Goal: Ask a question

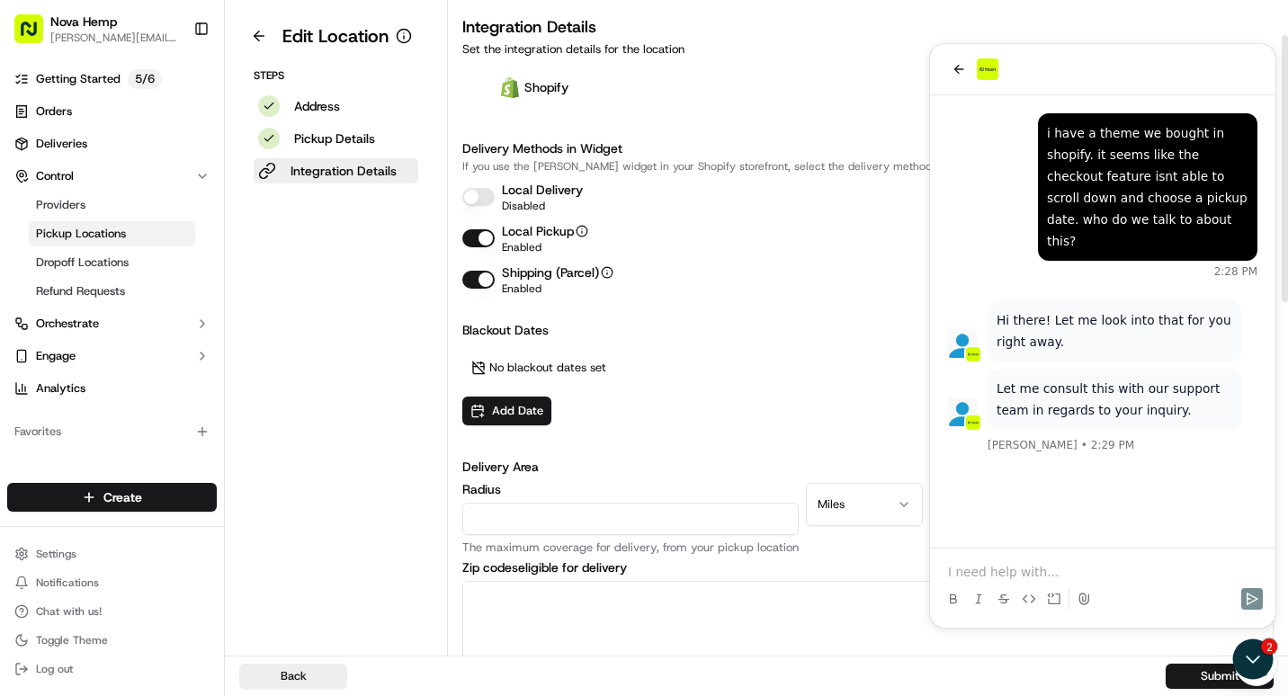
scroll to position [84, 0]
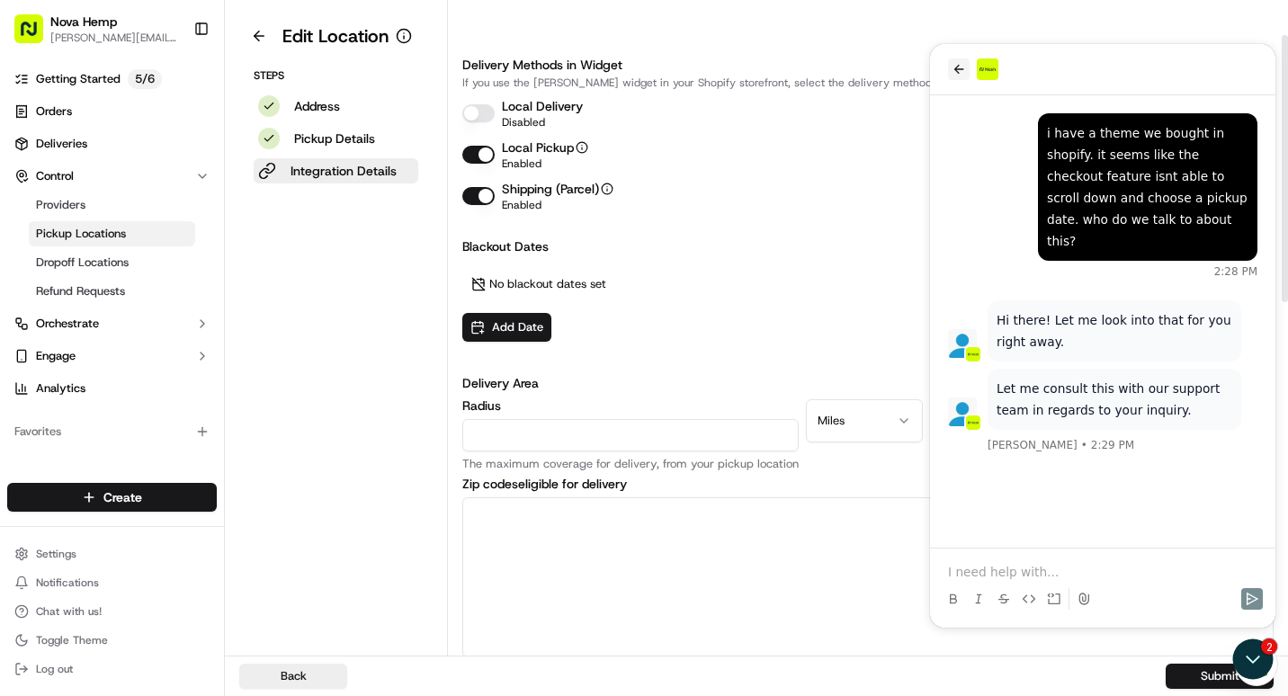
click at [953, 71] on icon "back" at bounding box center [959, 69] width 14 height 14
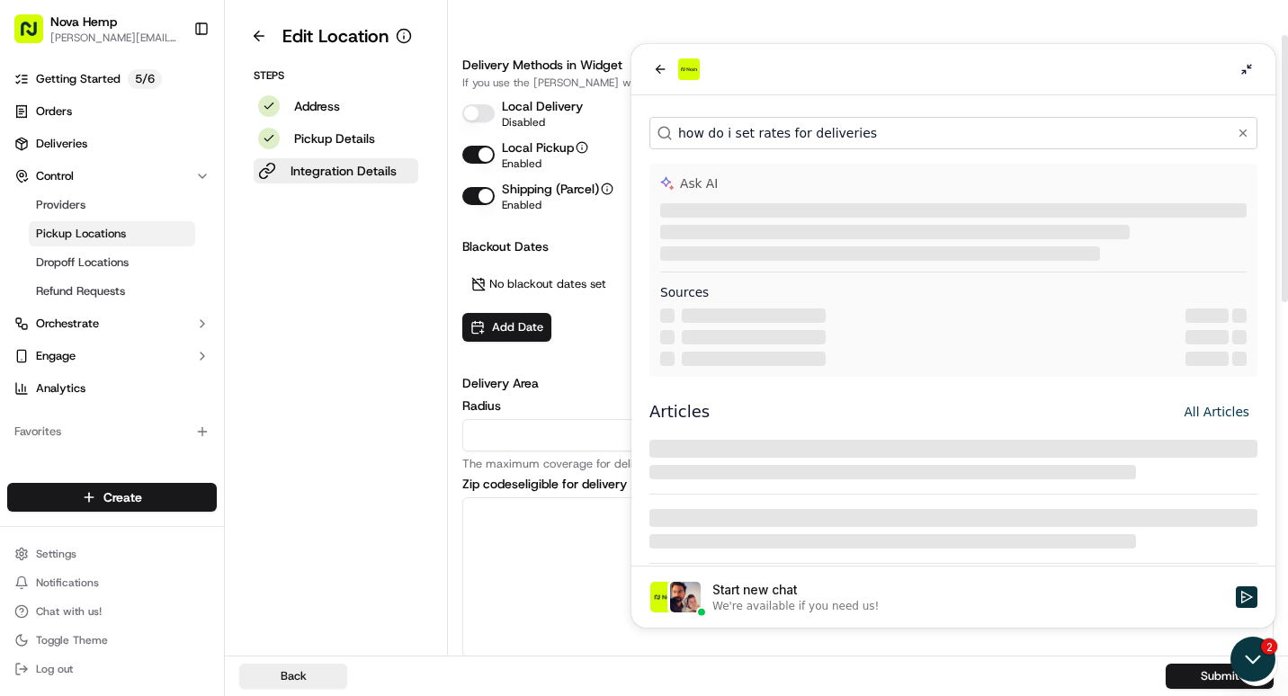
click at [1249, 659] on icon "Open customer support" at bounding box center [1253, 660] width 13 height 6
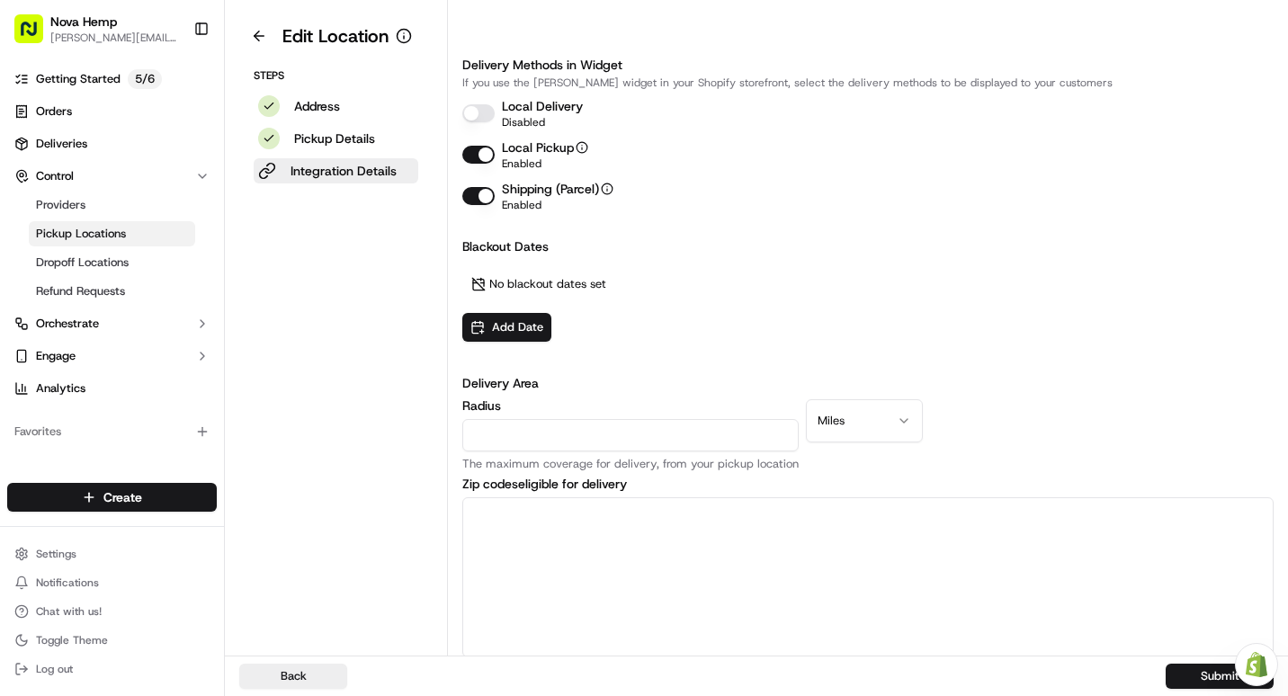
click at [1258, 674] on img at bounding box center [1257, 664] width 22 height 24
click at [1254, 666] on img at bounding box center [1257, 664] width 22 height 24
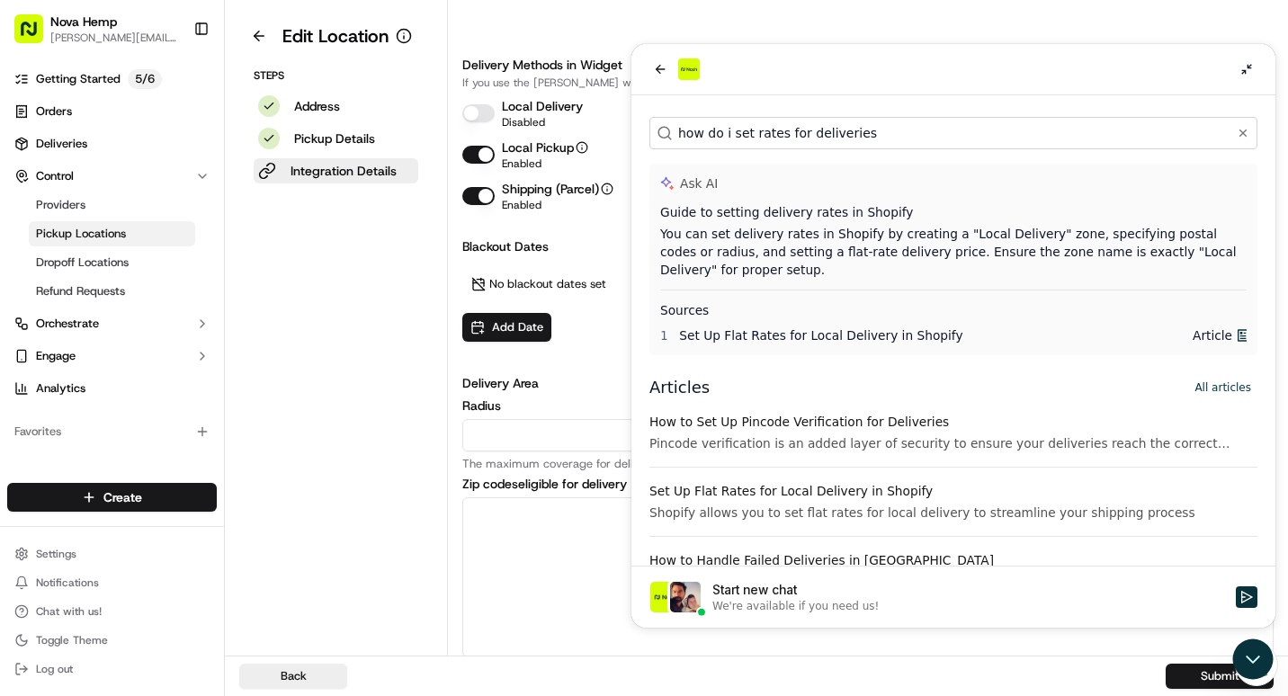
click at [774, 592] on div "Start new chat" at bounding box center [968, 590] width 513 height 18
click at [1236, 592] on button "Start new chat We're available if you need us!" at bounding box center [1247, 597] width 22 height 22
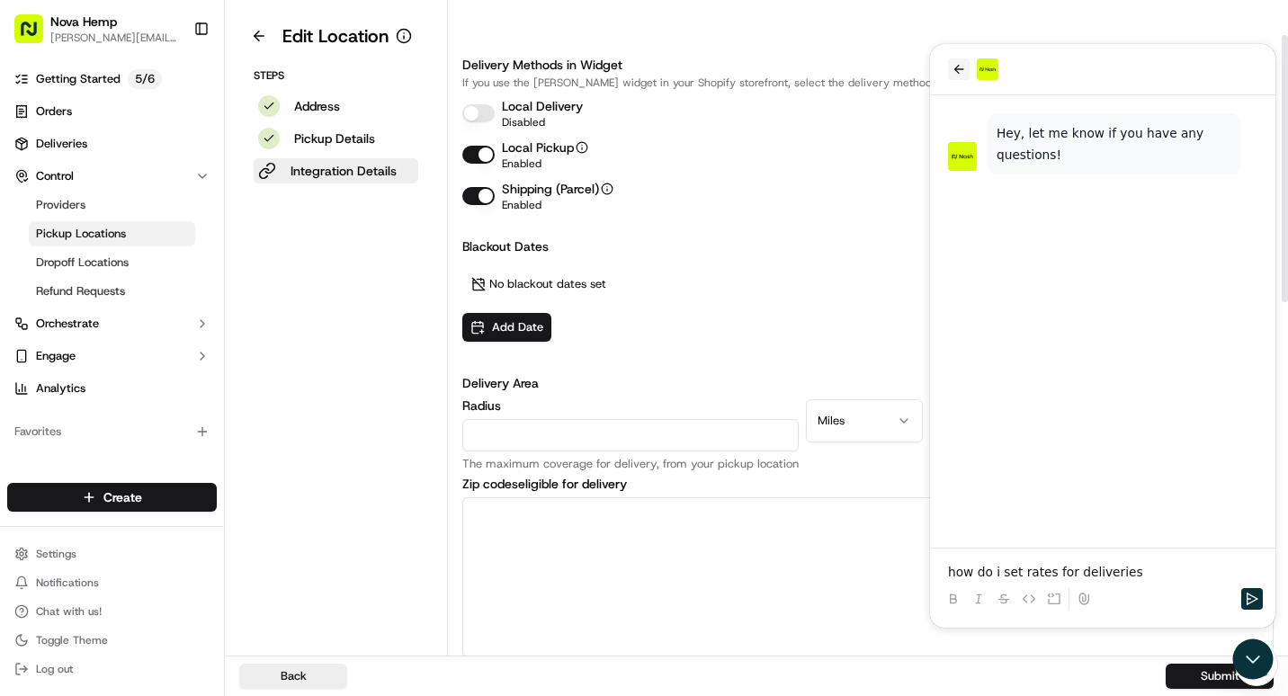
click at [961, 68] on icon "back" at bounding box center [959, 69] width 10 height 9
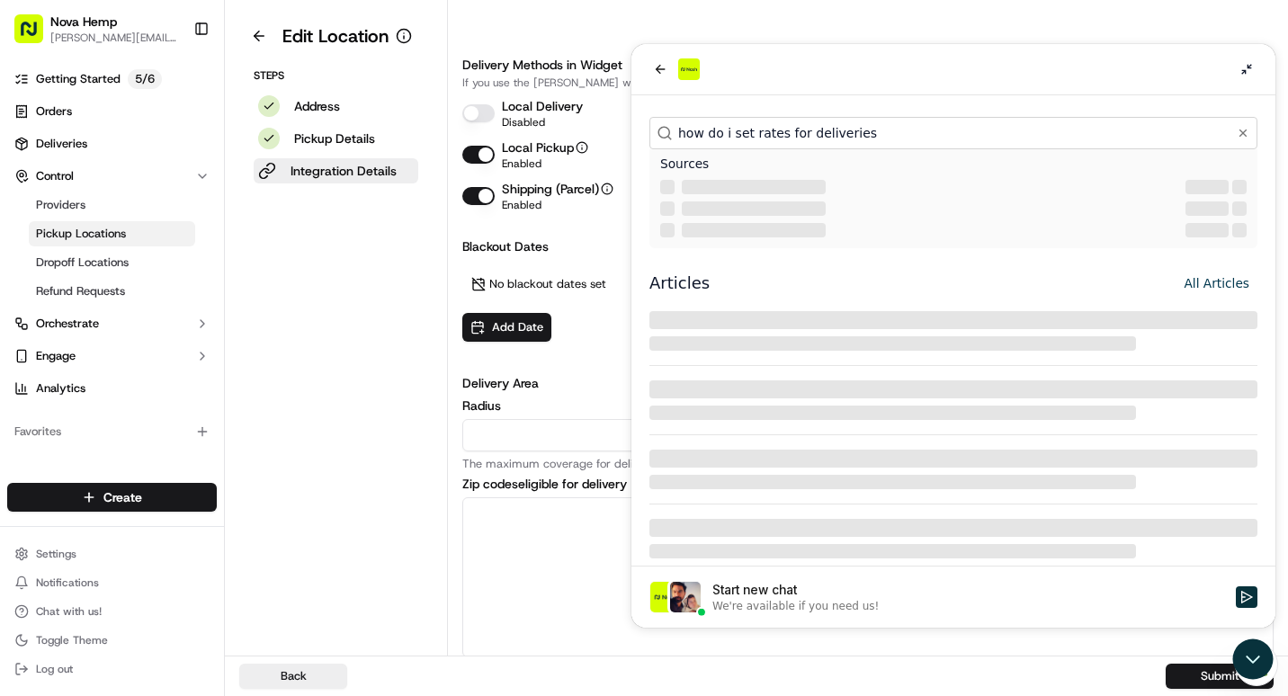
scroll to position [0, 0]
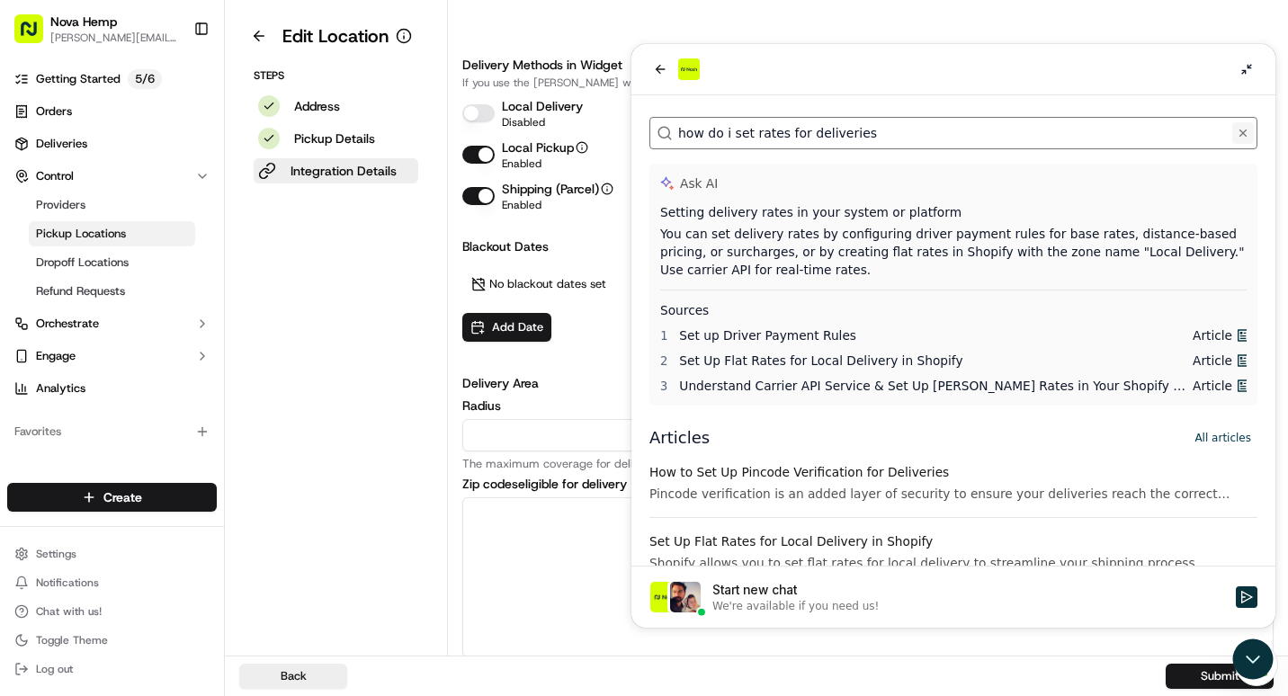
click at [1236, 129] on icon "Clear" at bounding box center [1243, 133] width 14 height 14
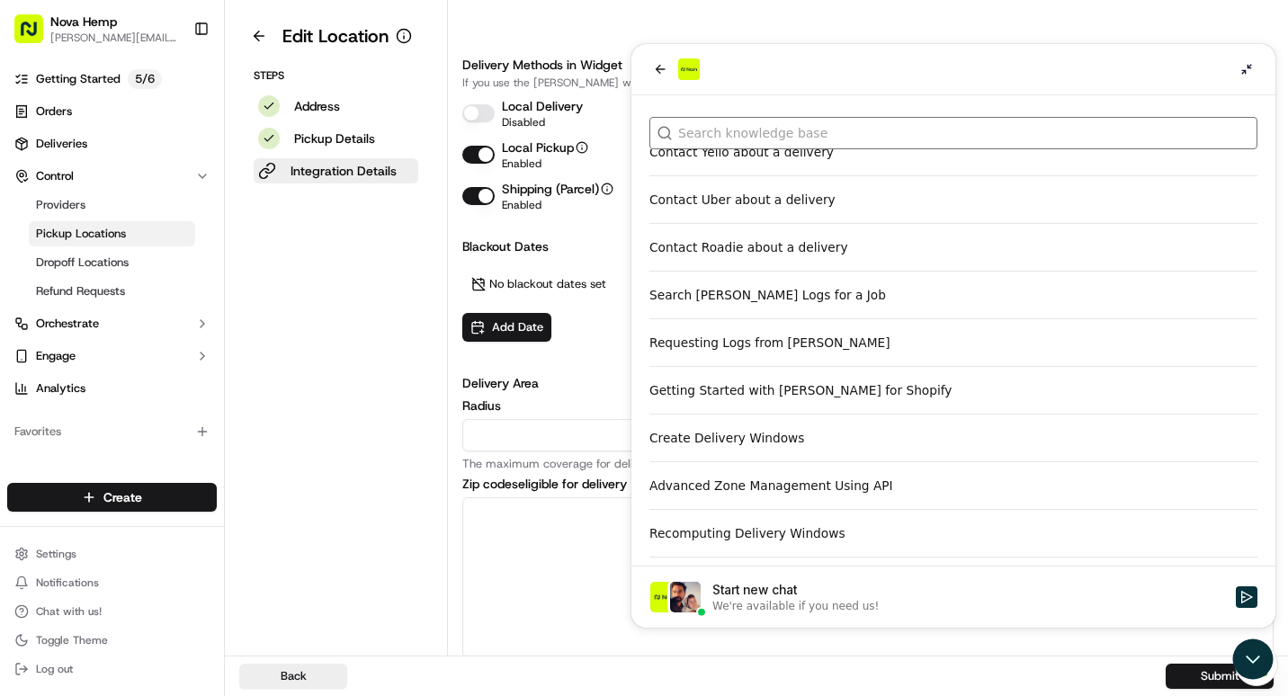
scroll to position [2788, 0]
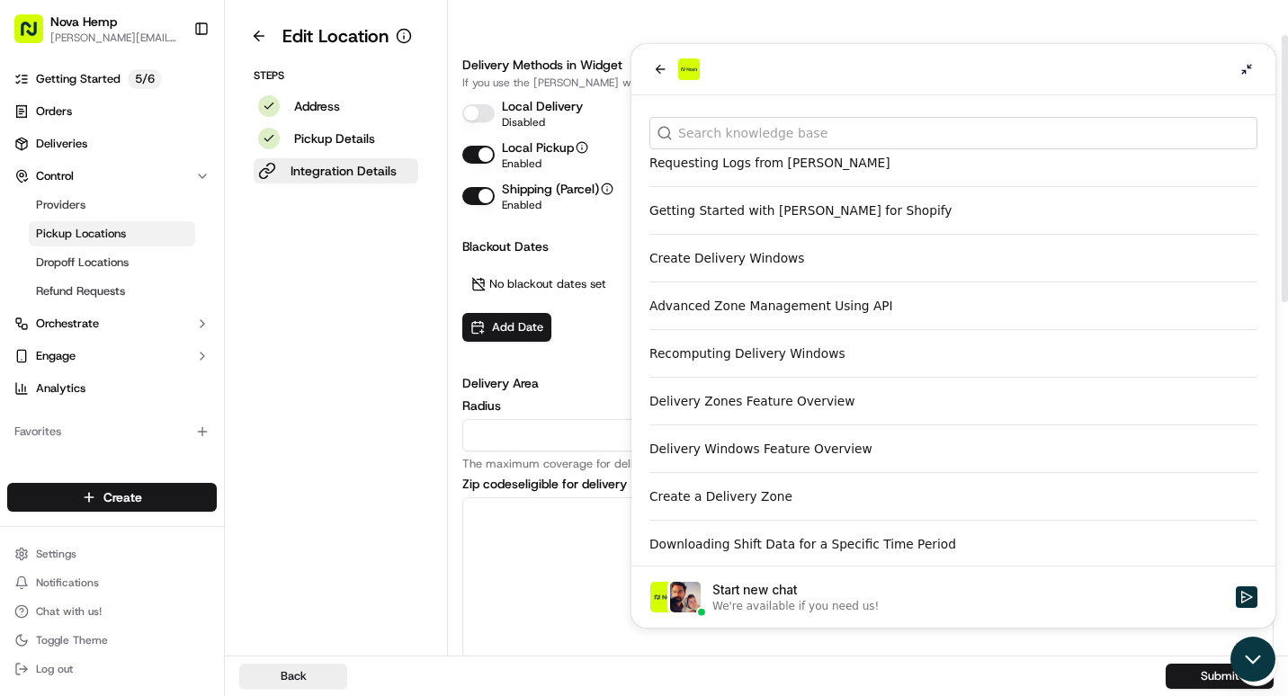
drag, startPoint x: 1252, startPoint y: 648, endPoint x: 2483, endPoint y: 1285, distance: 1386.0
click at [1252, 648] on icon "Open customer support" at bounding box center [1253, 659] width 45 height 45
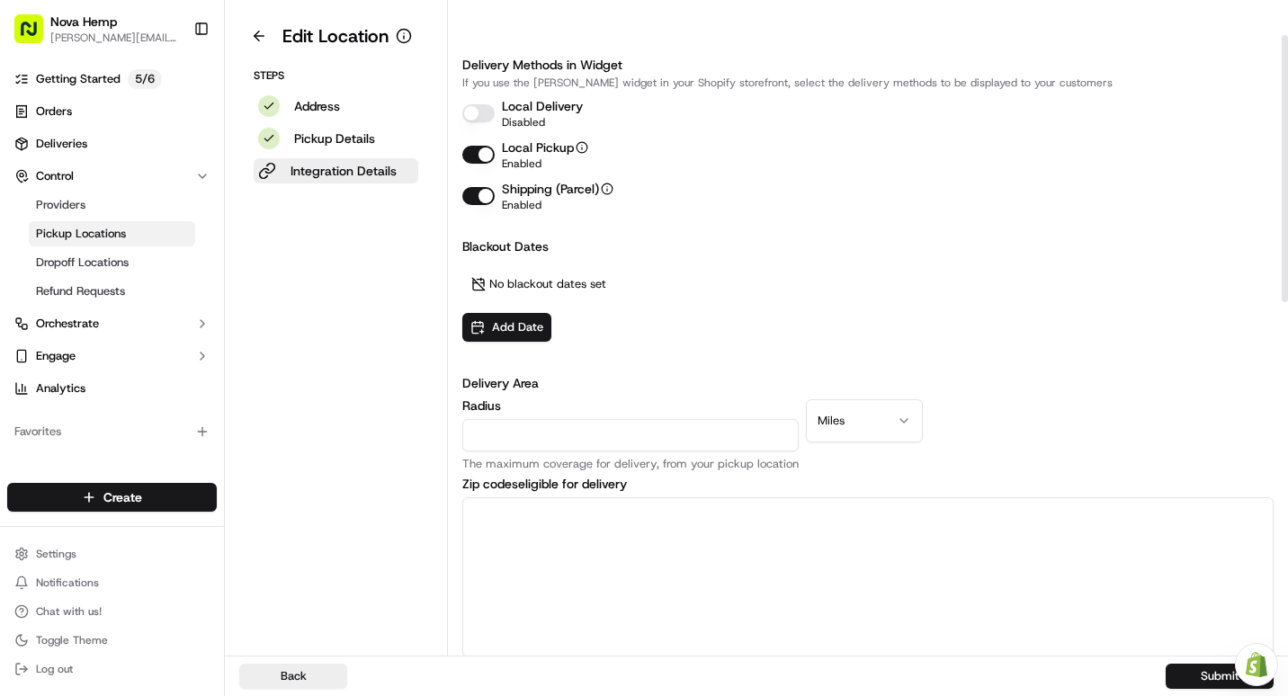
scroll to position [0, 0]
